Goal: Information Seeking & Learning: Find specific fact

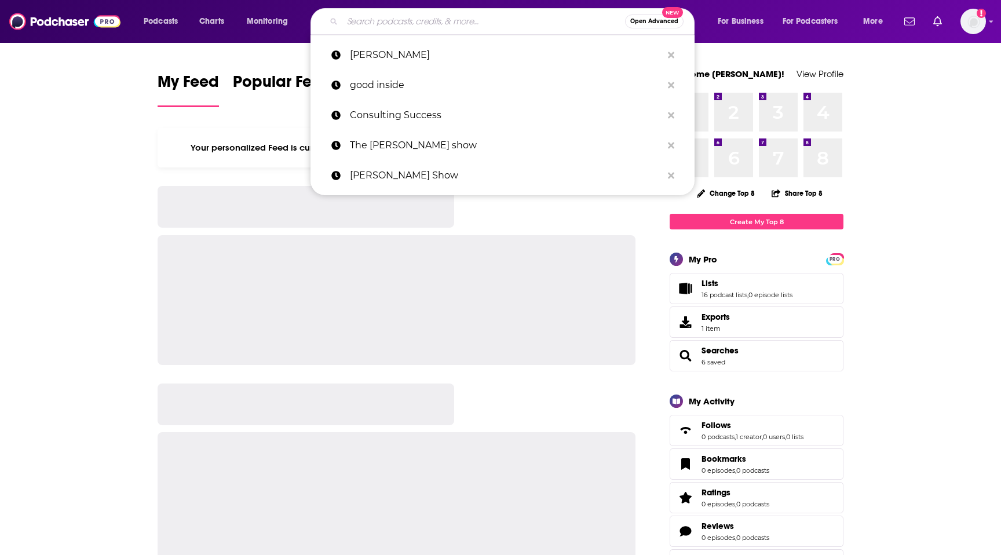
click at [399, 19] on input "Search podcasts, credits, & more..." at bounding box center [483, 21] width 283 height 19
paste input "[PERSON_NAME] is not Famous"
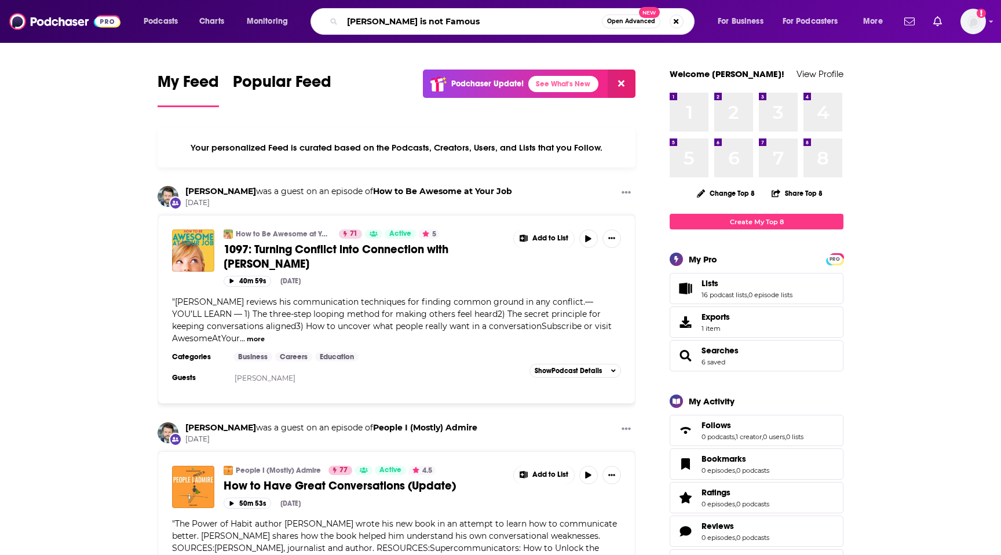
type input "[PERSON_NAME] is not Famous"
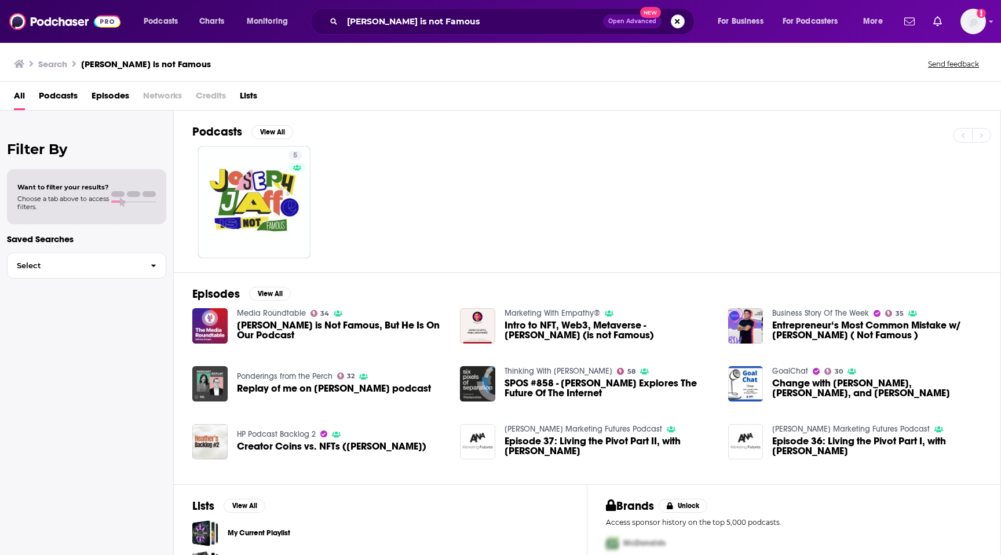
click at [677, 21] on button "Search podcasts, credits, & more..." at bounding box center [678, 21] width 14 height 14
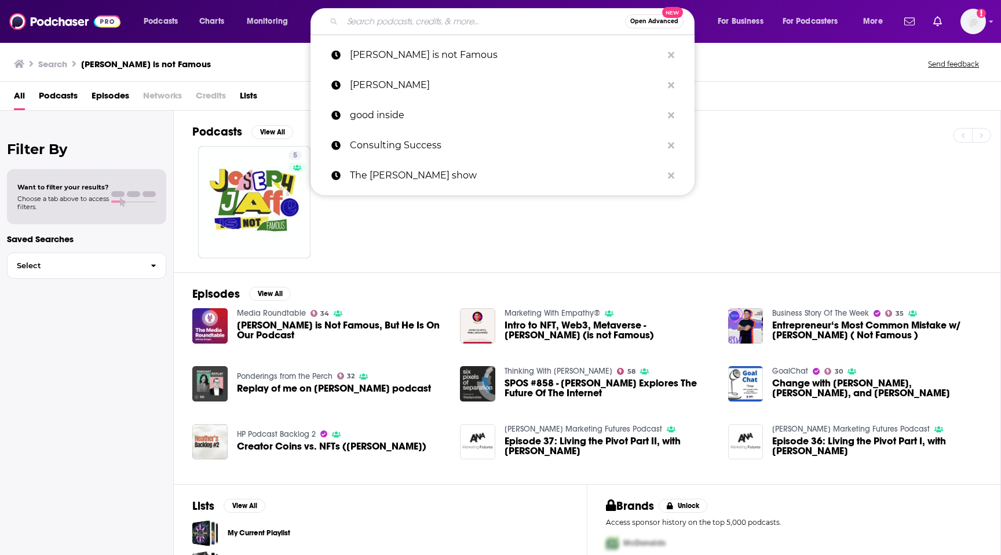
click at [556, 20] on input "Search podcasts, credits, & more..." at bounding box center [483, 21] width 283 height 19
paste input "43cc podcast"
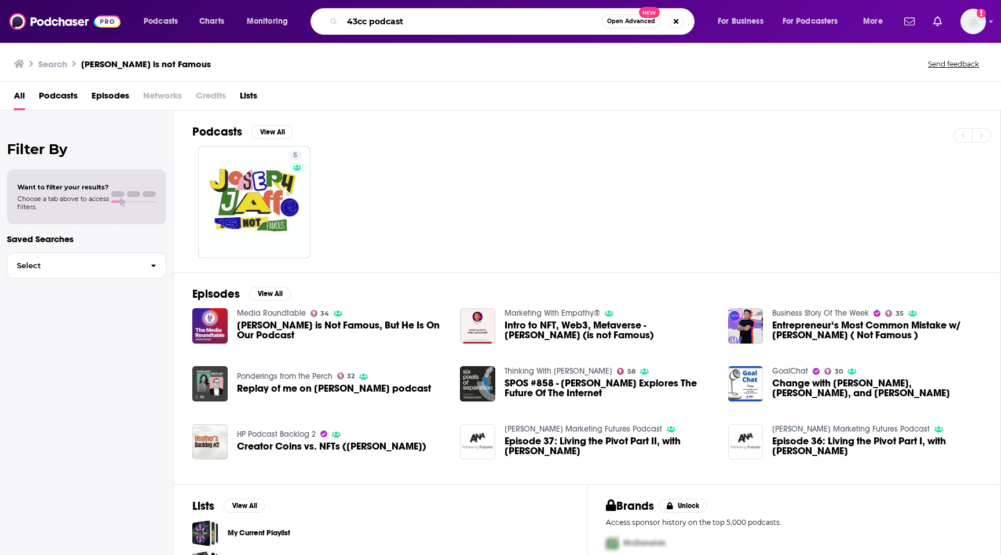
type input "43cc podcast"
